Goal: Find specific page/section: Find specific page/section

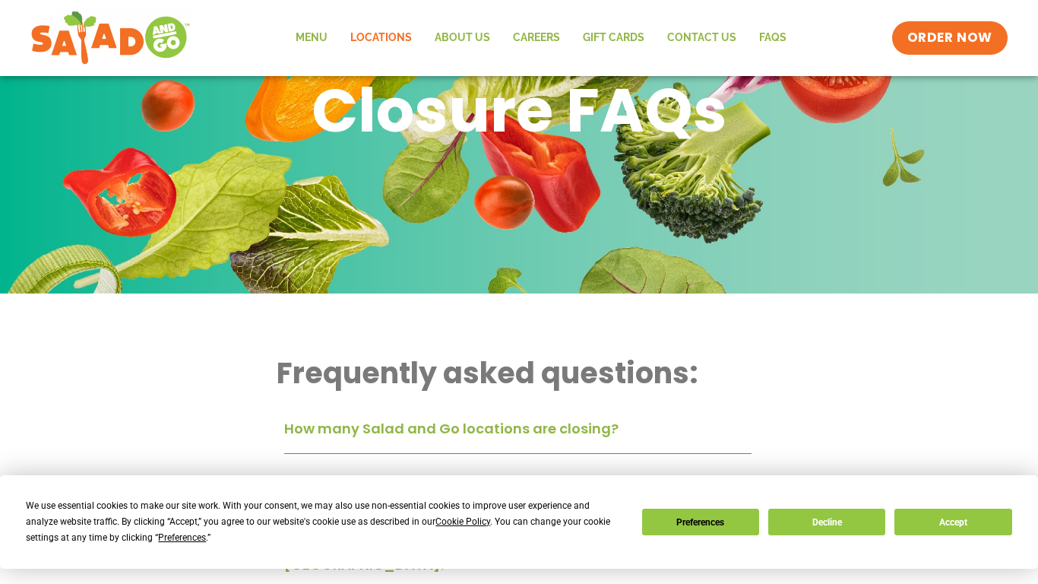
click at [366, 45] on link "Locations" at bounding box center [381, 38] width 84 height 35
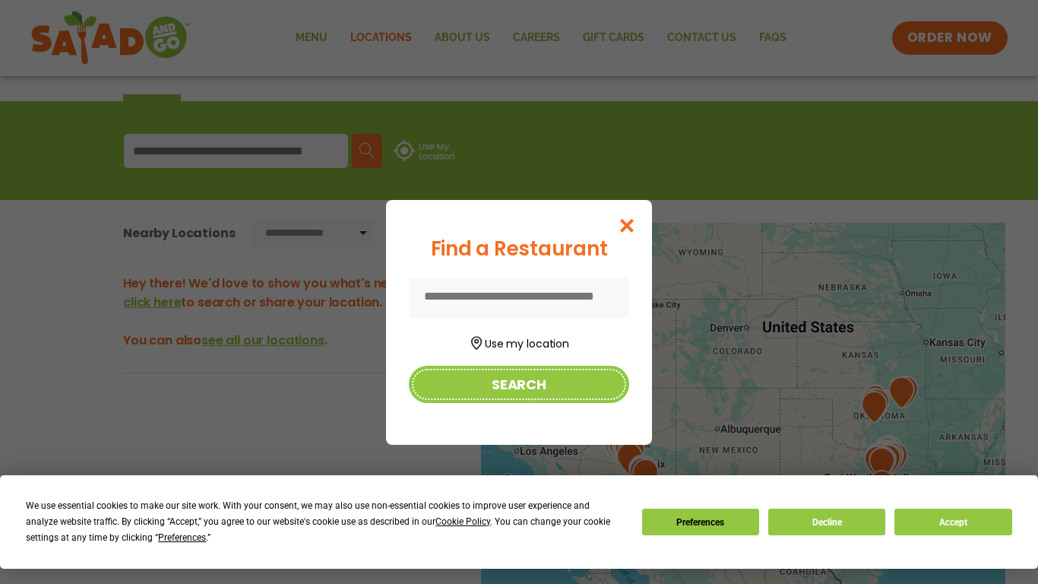
click at [495, 377] on button "Search" at bounding box center [519, 384] width 220 height 37
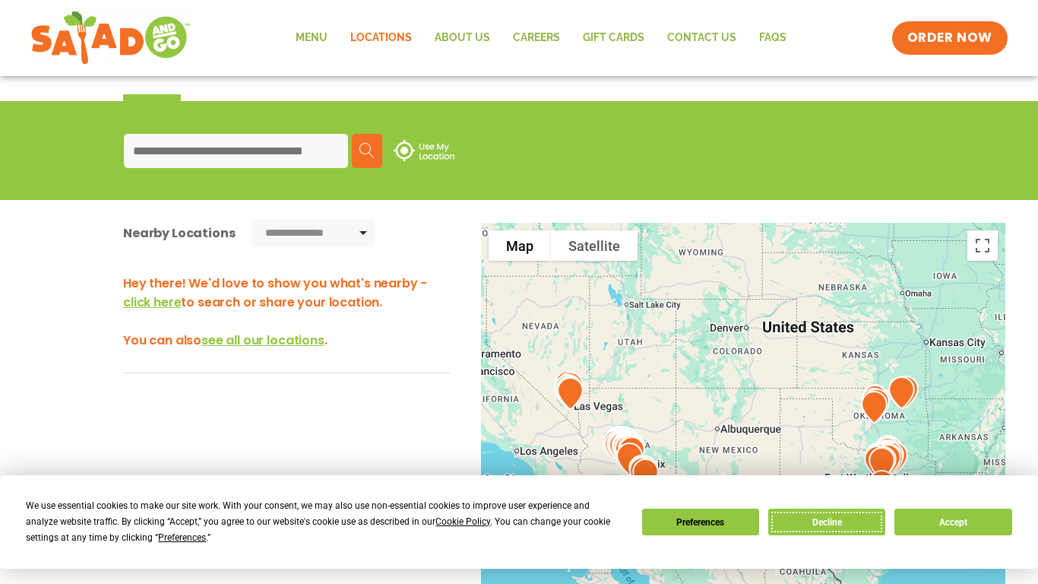
click at [849, 526] on button "Decline" at bounding box center [826, 521] width 117 height 27
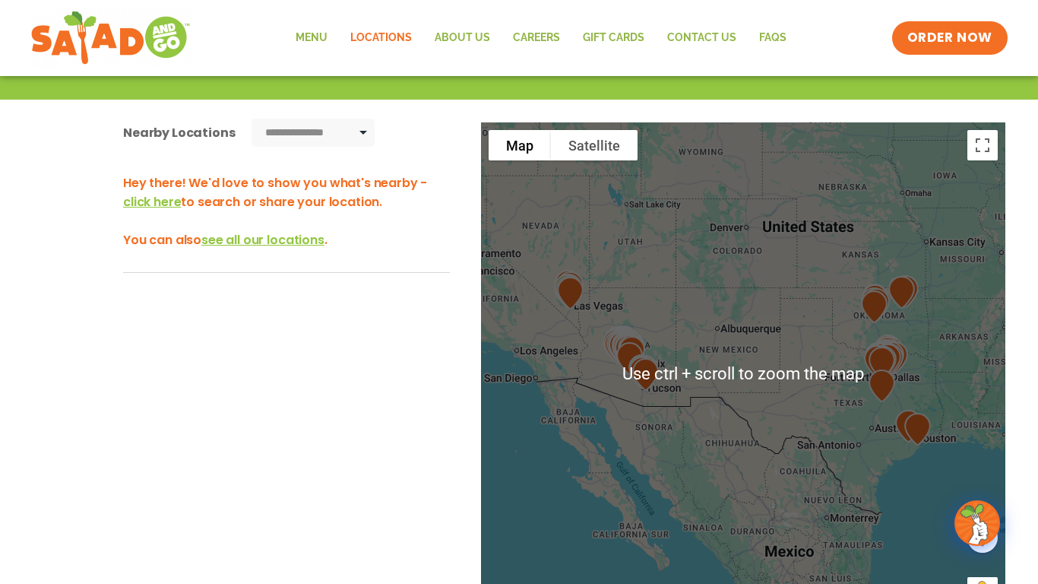
scroll to position [253, 0]
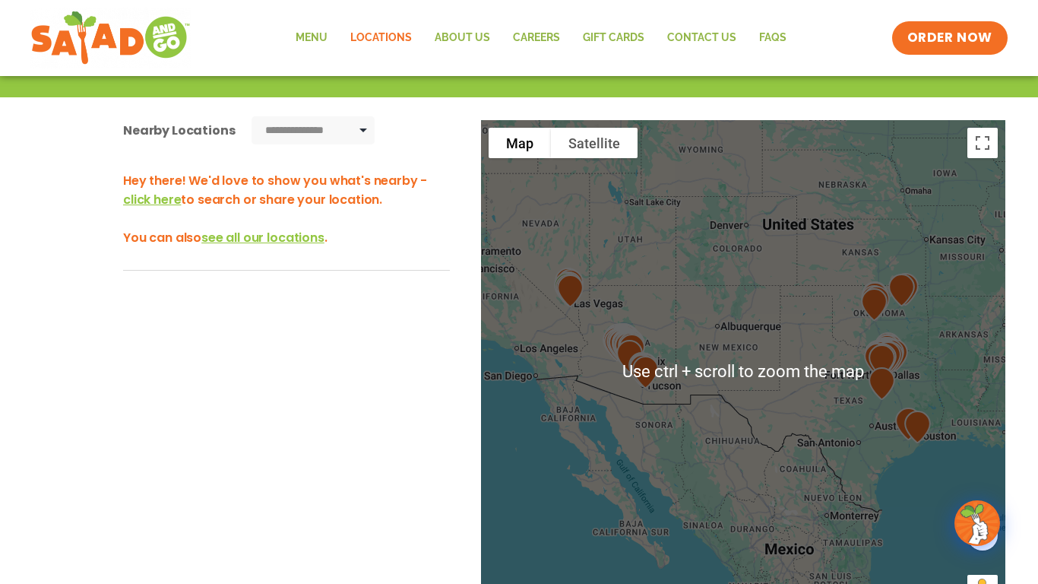
click at [866, 441] on div at bounding box center [743, 371] width 524 height 503
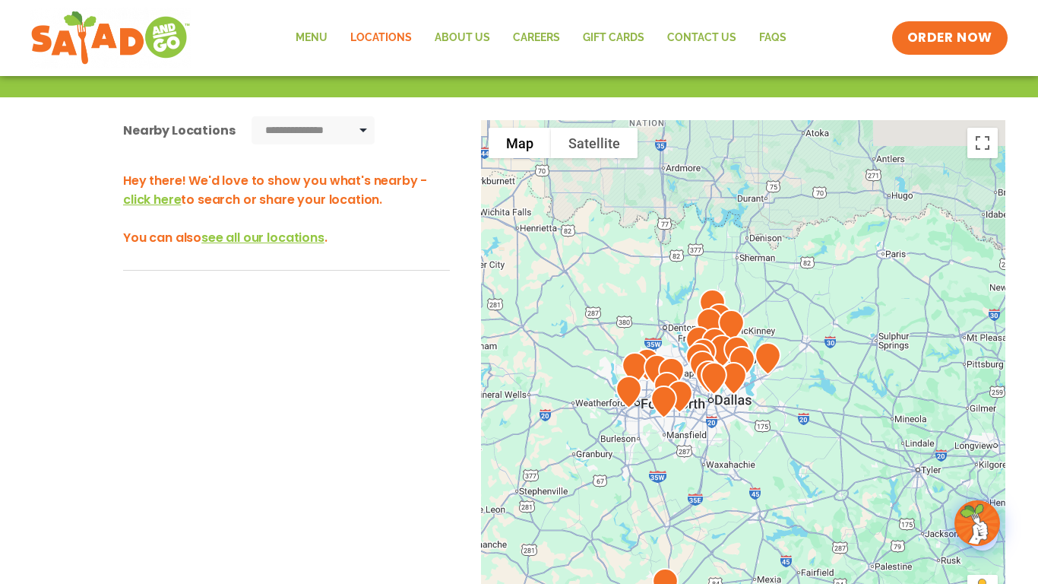
drag, startPoint x: 835, startPoint y: 348, endPoint x: 762, endPoint y: 549, distance: 213.5
click at [762, 549] on div at bounding box center [743, 371] width 524 height 503
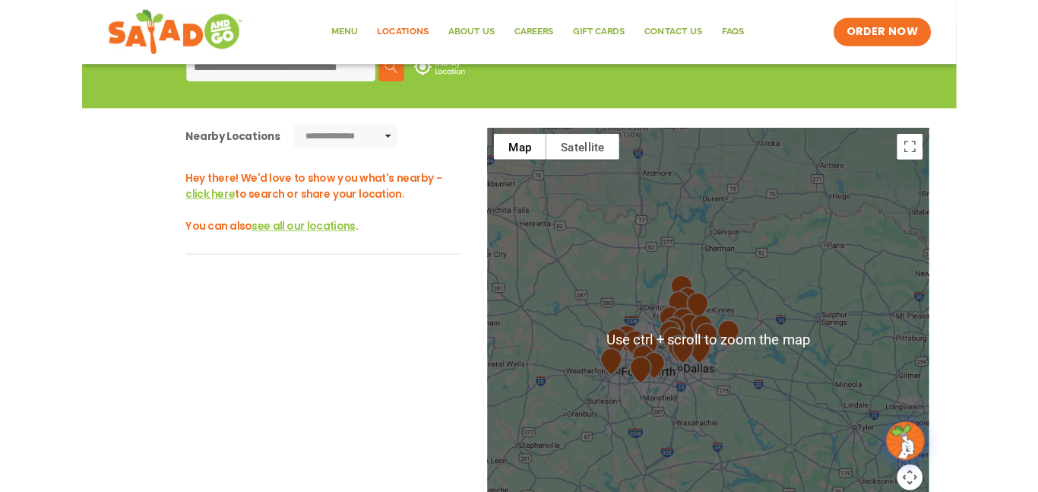
scroll to position [227, 0]
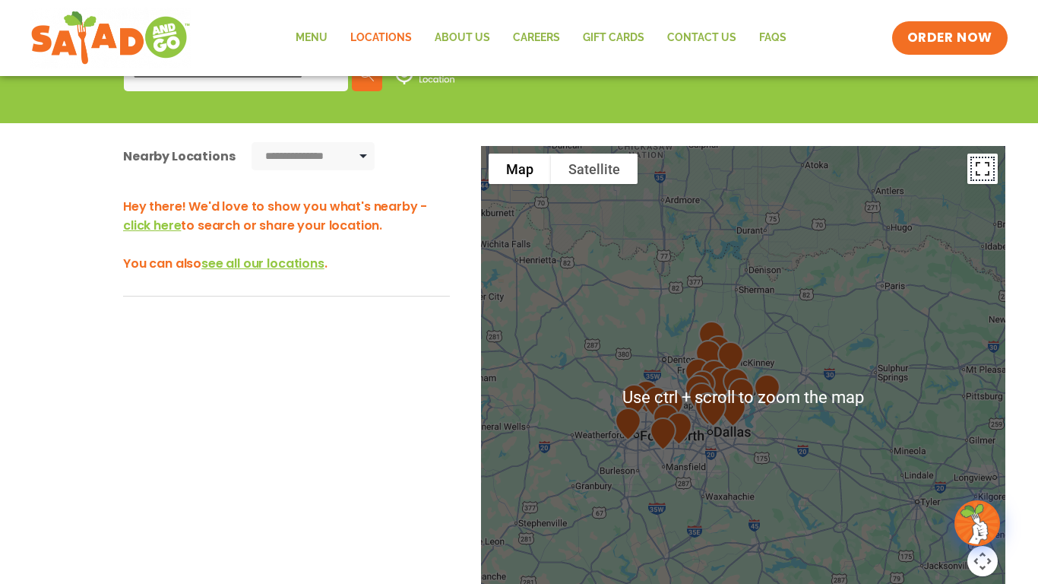
click at [985, 166] on button "Toggle fullscreen view" at bounding box center [982, 169] width 30 height 30
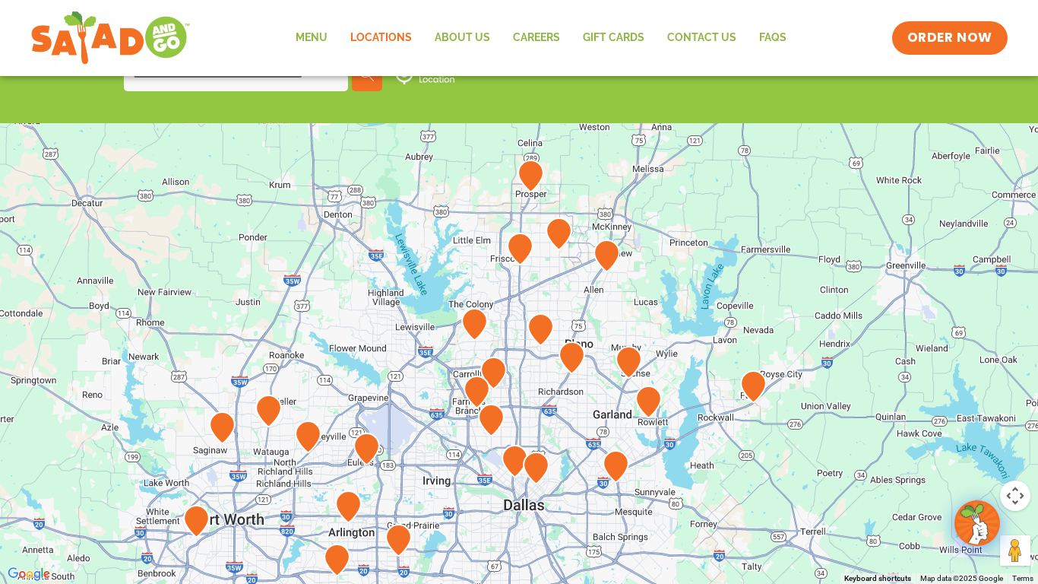
drag, startPoint x: 521, startPoint y: 146, endPoint x: 451, endPoint y: 391, distance: 255.2
click at [451, 391] on div at bounding box center [519, 292] width 1038 height 584
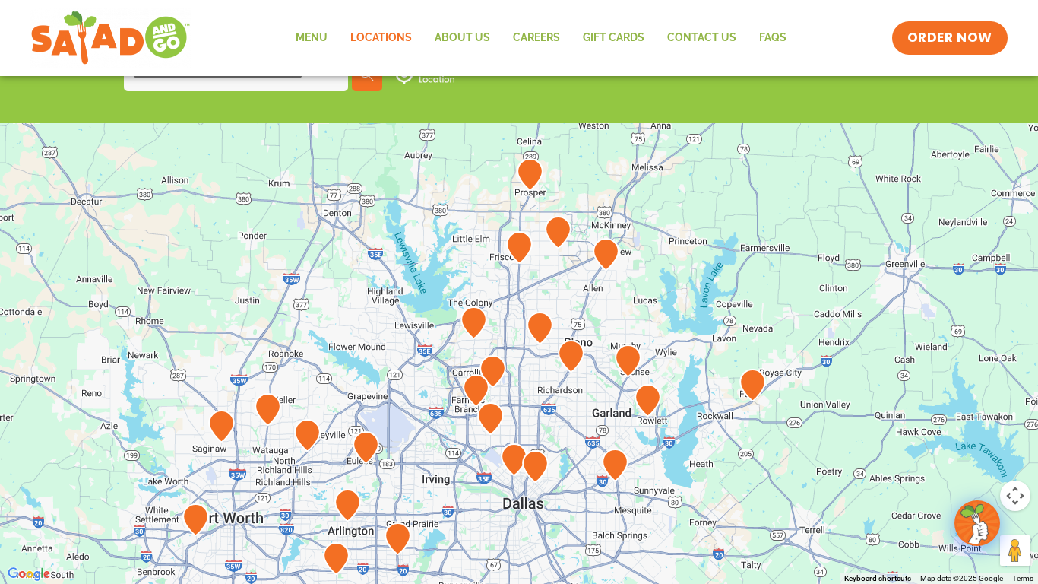
click at [518, 245] on img at bounding box center [519, 247] width 39 height 45
click at [520, 249] on img at bounding box center [519, 247] width 39 height 45
click at [521, 247] on img at bounding box center [519, 247] width 39 height 45
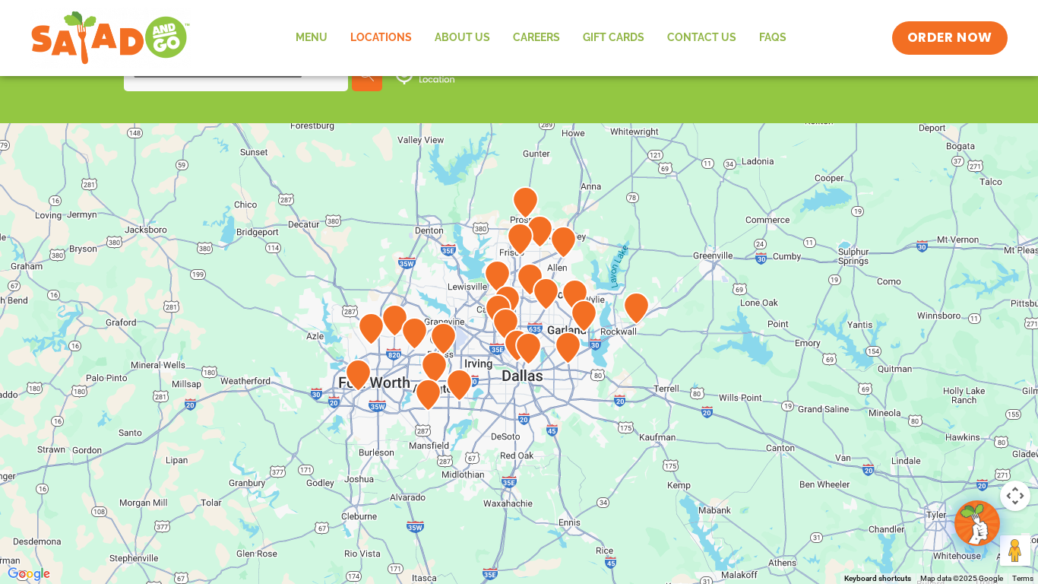
click at [522, 242] on img at bounding box center [520, 239] width 39 height 45
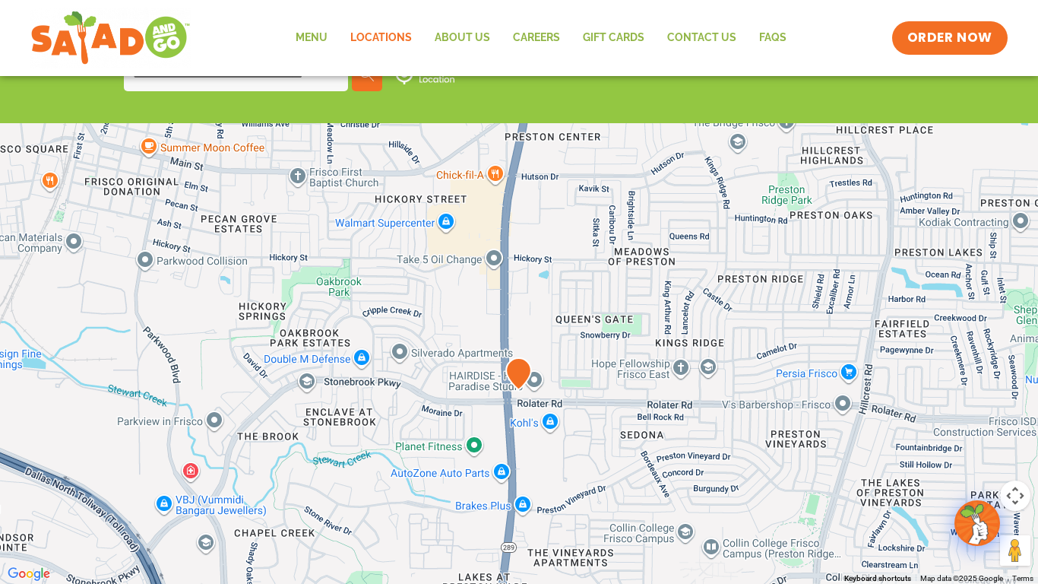
drag, startPoint x: 476, startPoint y: 372, endPoint x: 560, endPoint y: 309, distance: 105.3
click at [560, 309] on div at bounding box center [519, 292] width 1038 height 584
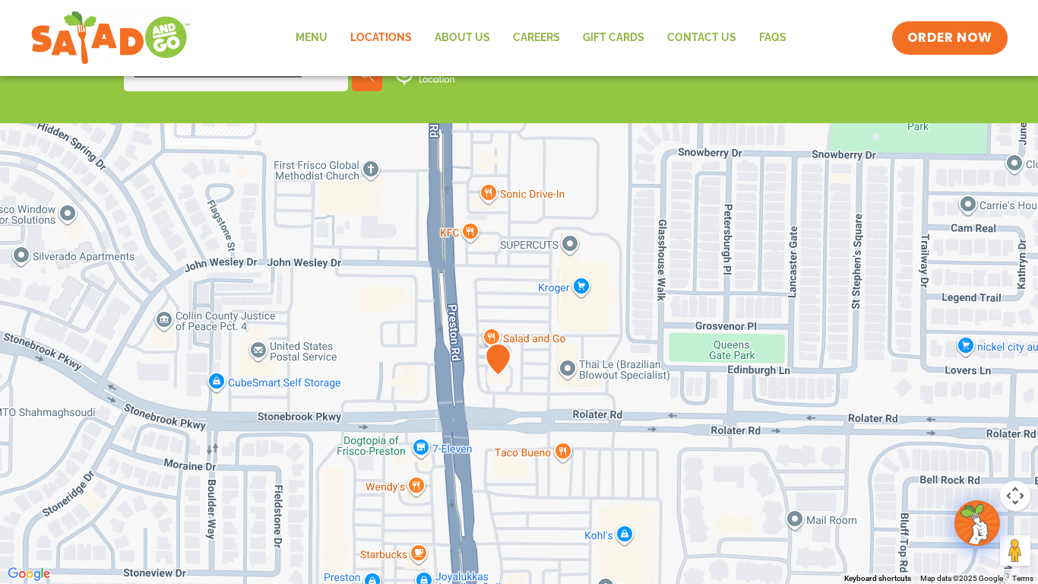
click at [491, 340] on img at bounding box center [498, 359] width 39 height 45
click at [1008, 555] on button "Drag Pegman onto the map to open Street View" at bounding box center [1015, 550] width 30 height 30
